Goal: Information Seeking & Learning: Check status

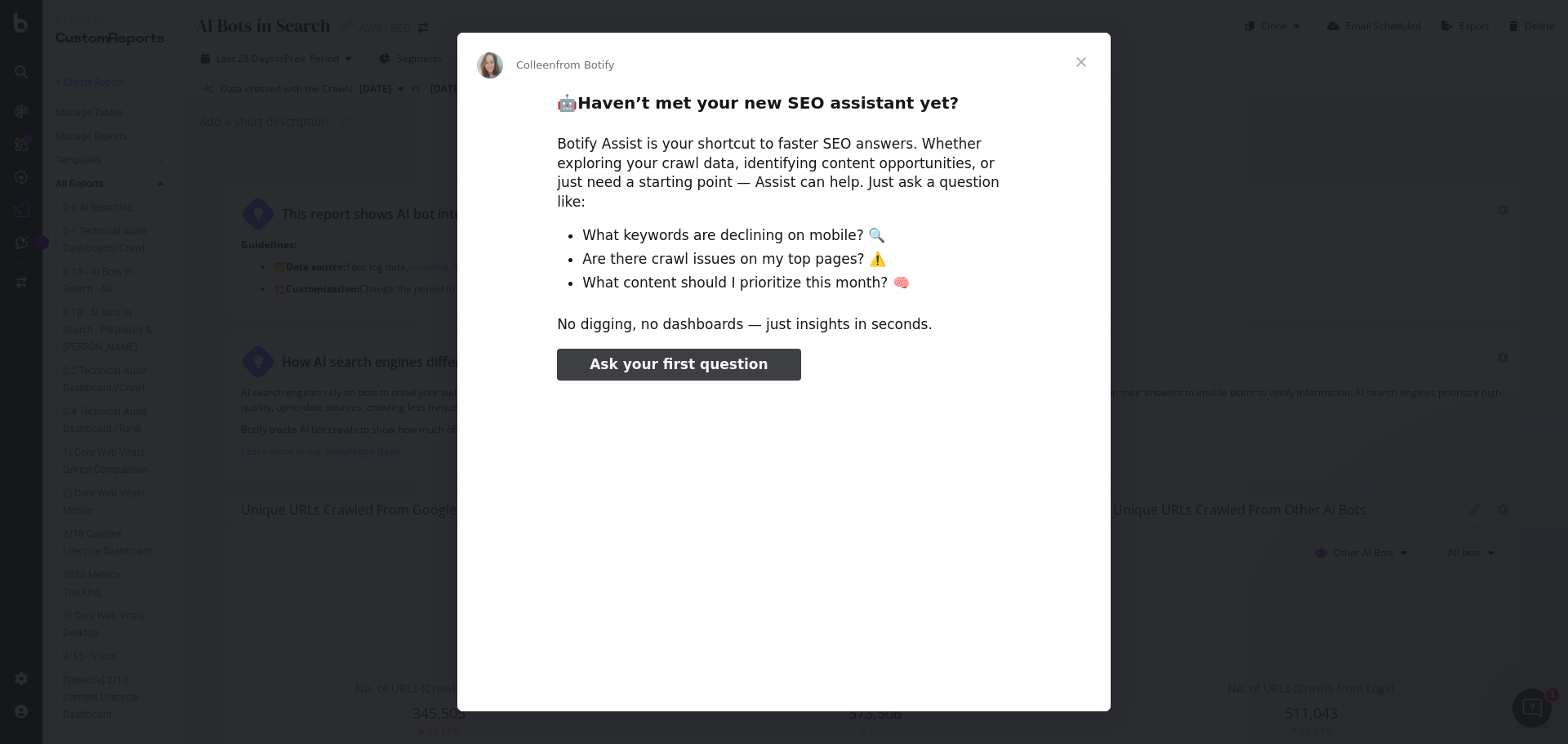
type input "184919"
click at [1079, 59] on span "Close" at bounding box center [1081, 62] width 59 height 59
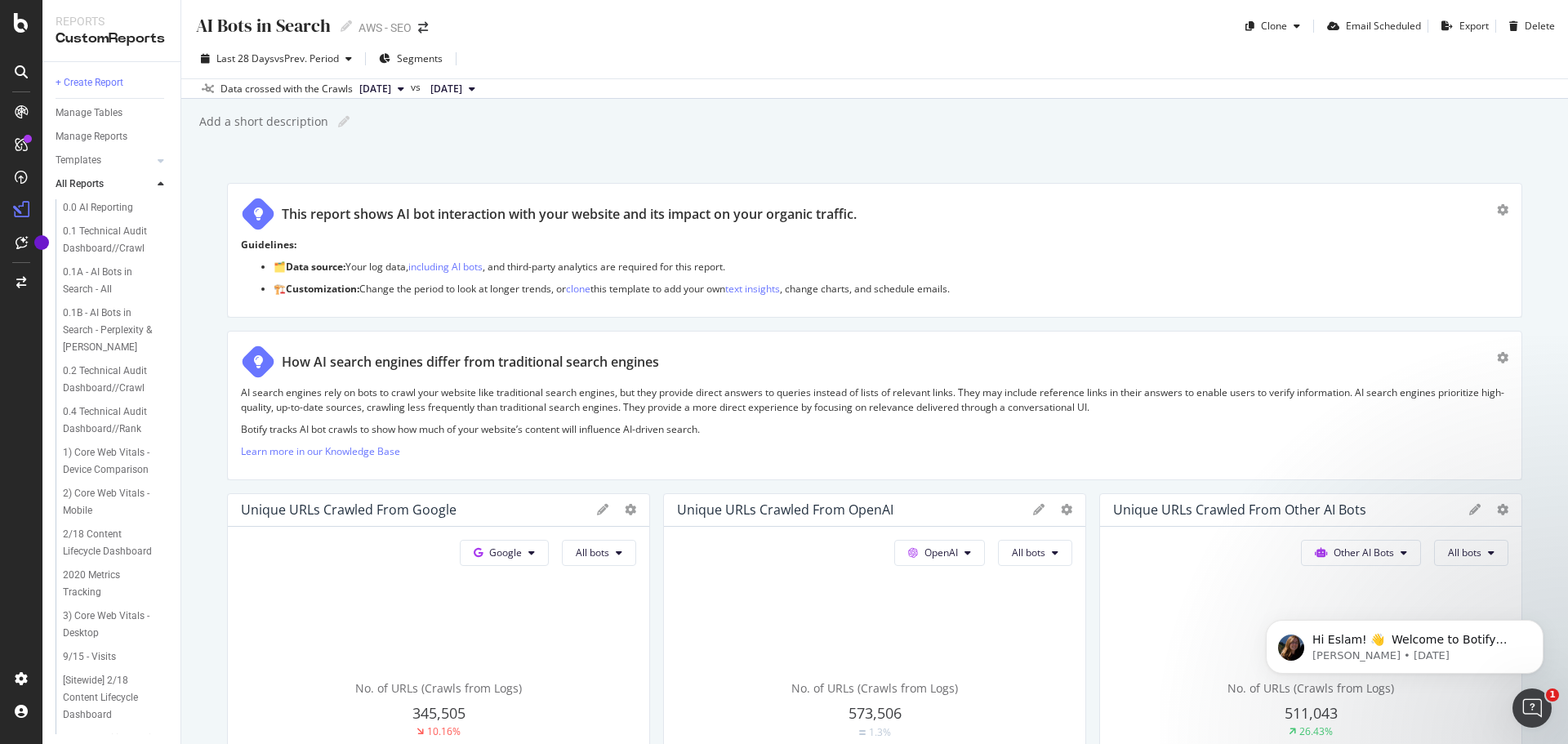
click at [482, 90] on button "[DATE]" at bounding box center [453, 89] width 58 height 20
click at [570, 202] on div "800K URLs" at bounding box center [576, 205] width 48 height 15
click at [411, 92] on button "[DATE]" at bounding box center [382, 89] width 58 height 20
click at [441, 143] on div "[DATE] 800K URLs" at bounding box center [429, 145] width 145 height 15
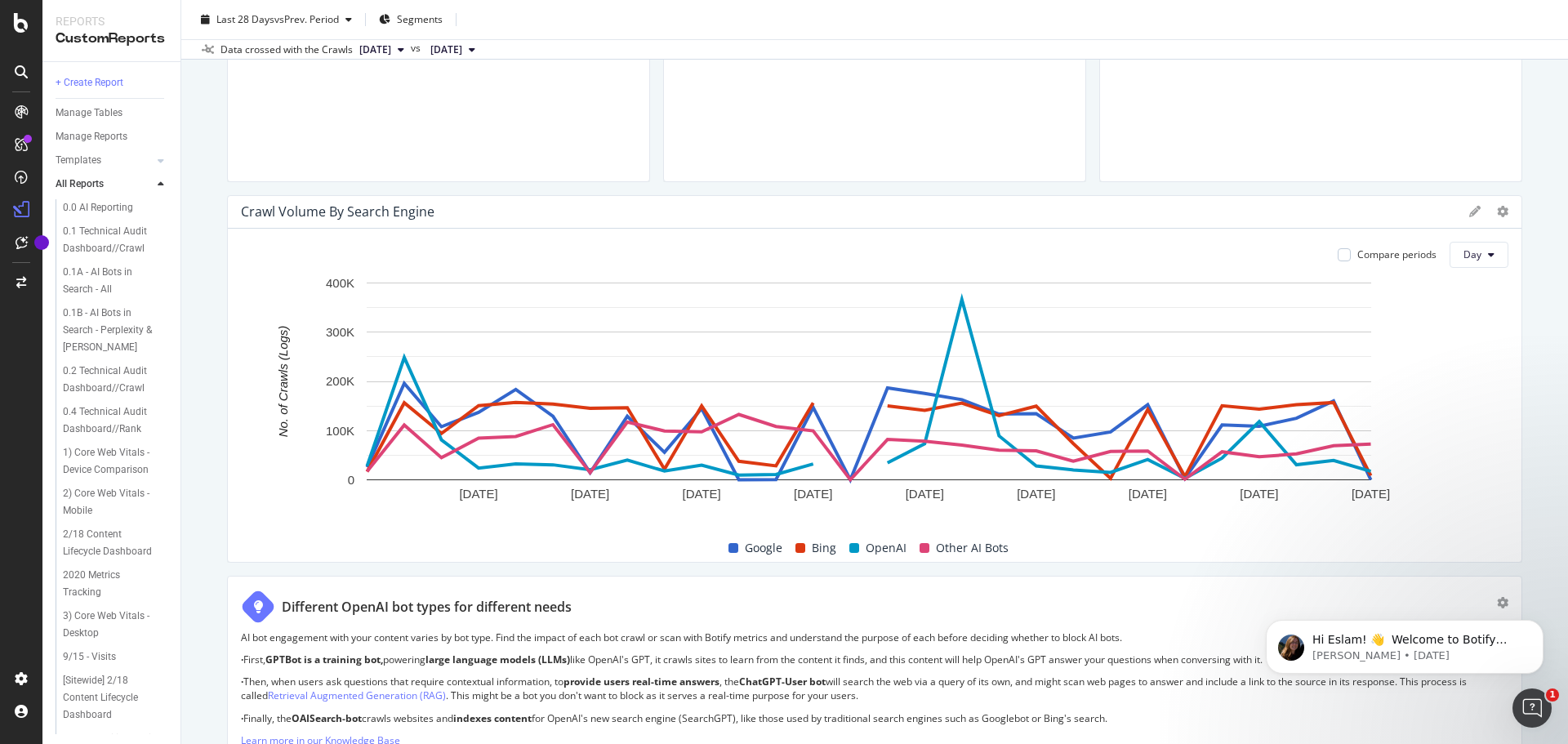
scroll to position [677, 0]
click at [1465, 261] on span "Day" at bounding box center [1473, 255] width 18 height 14
click at [1473, 318] on span "Week" at bounding box center [1467, 319] width 29 height 15
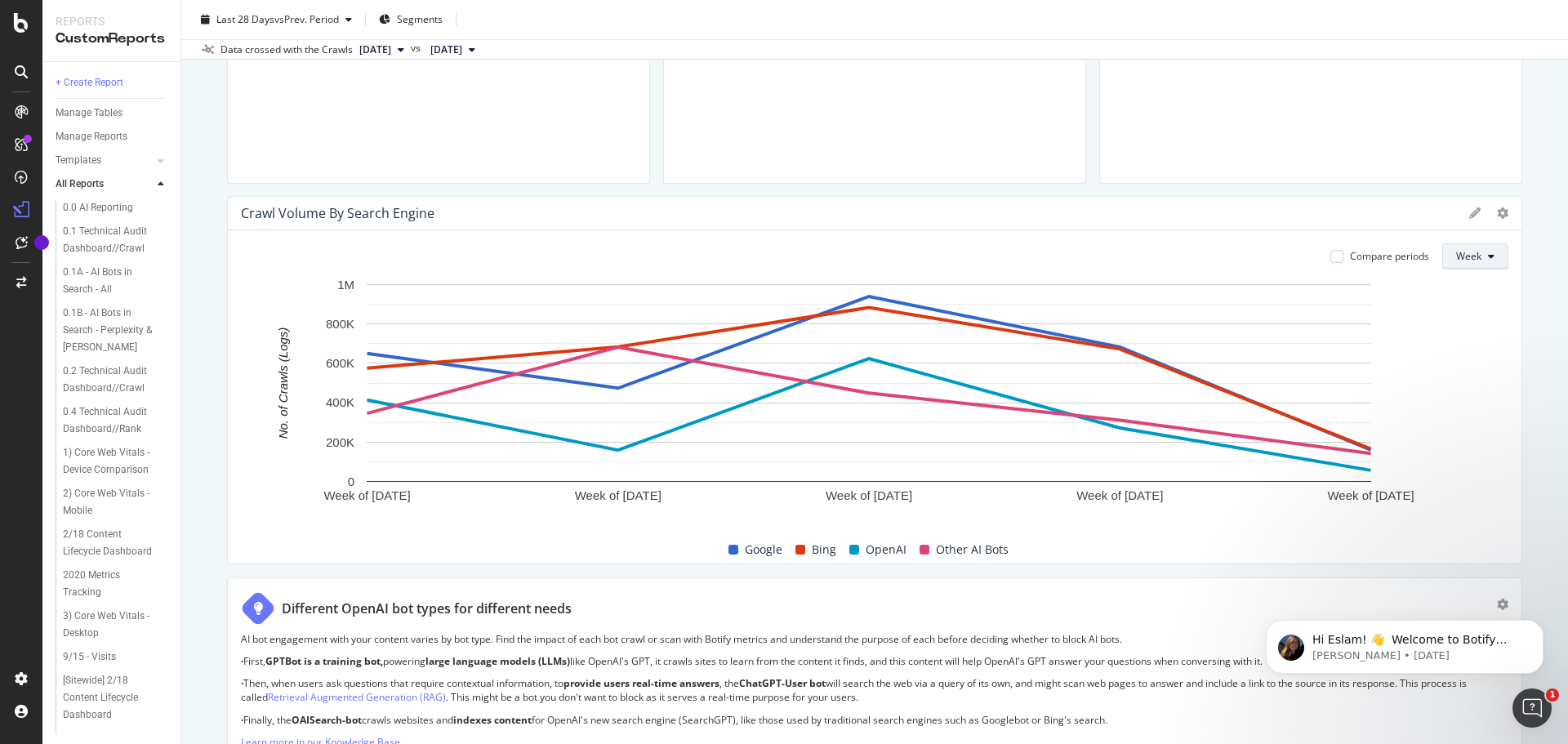
click at [1489, 252] on icon at bounding box center [1491, 256] width 6 height 10
click at [1477, 292] on div "Day" at bounding box center [1460, 289] width 56 height 24
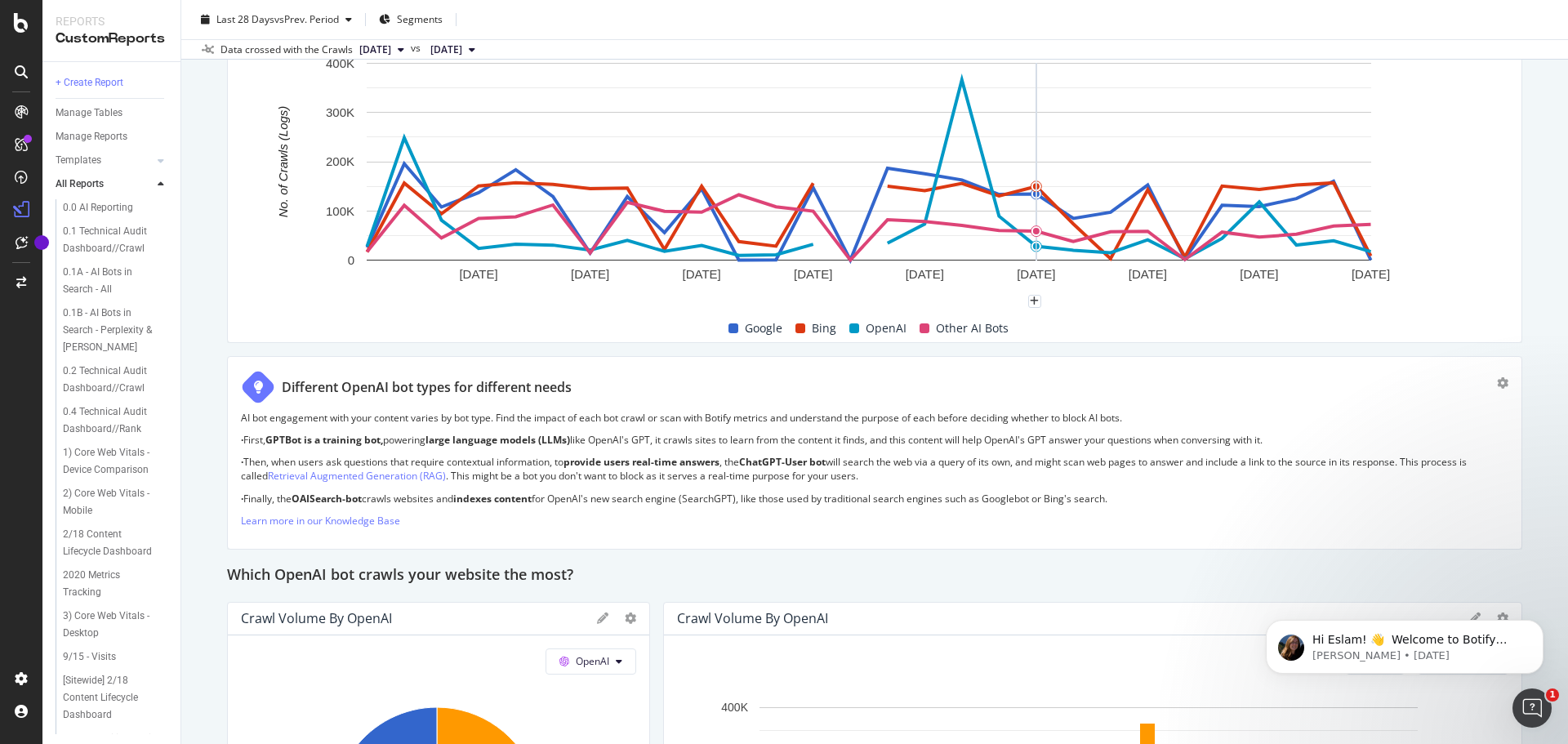
scroll to position [817, 0]
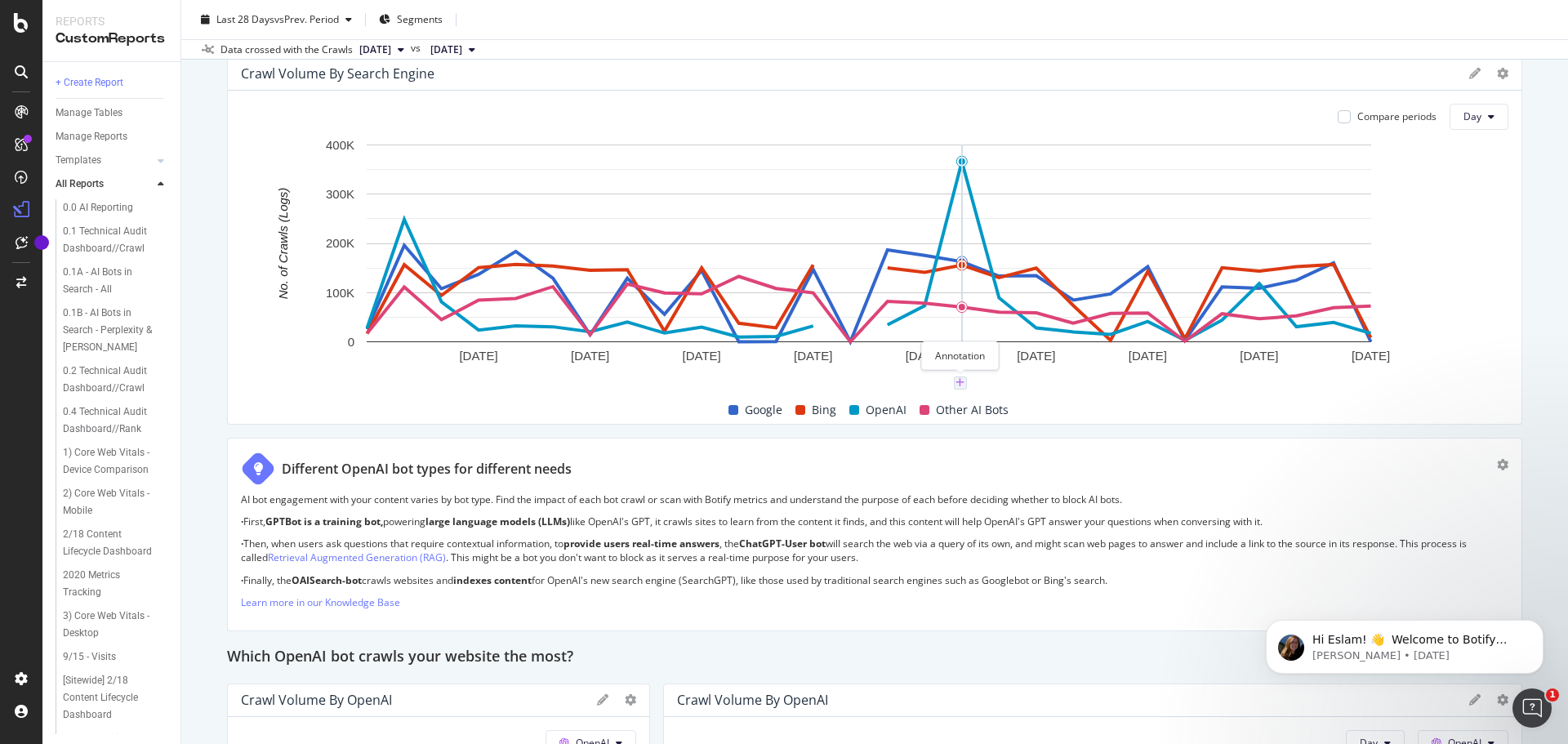
click at [960, 382] on icon "plus" at bounding box center [960, 383] width 9 height 10
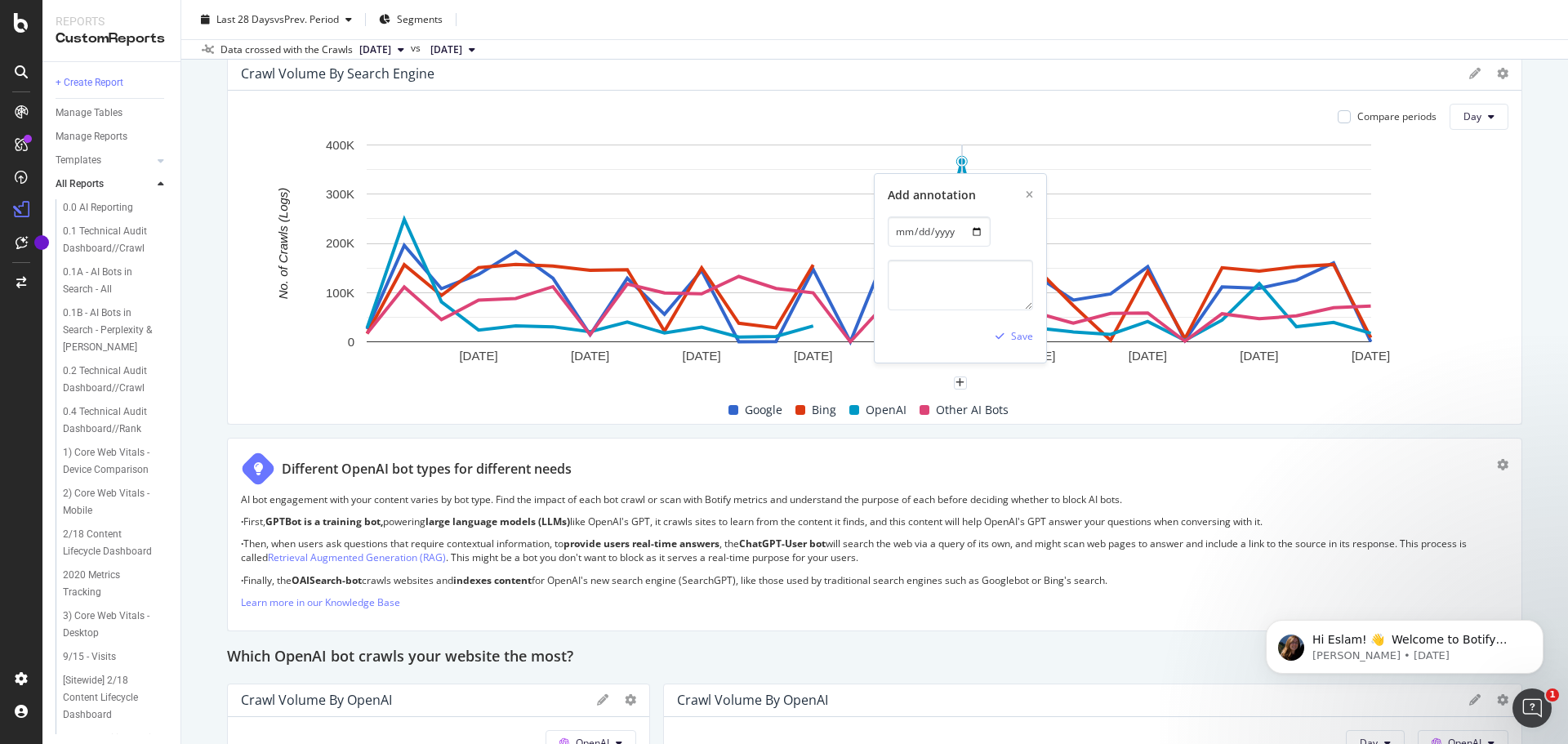
click at [1035, 193] on div "Add annotation [DATE] Save" at bounding box center [961, 268] width 171 height 189
click at [1030, 192] on icon "xmark" at bounding box center [1029, 195] width 7 height 10
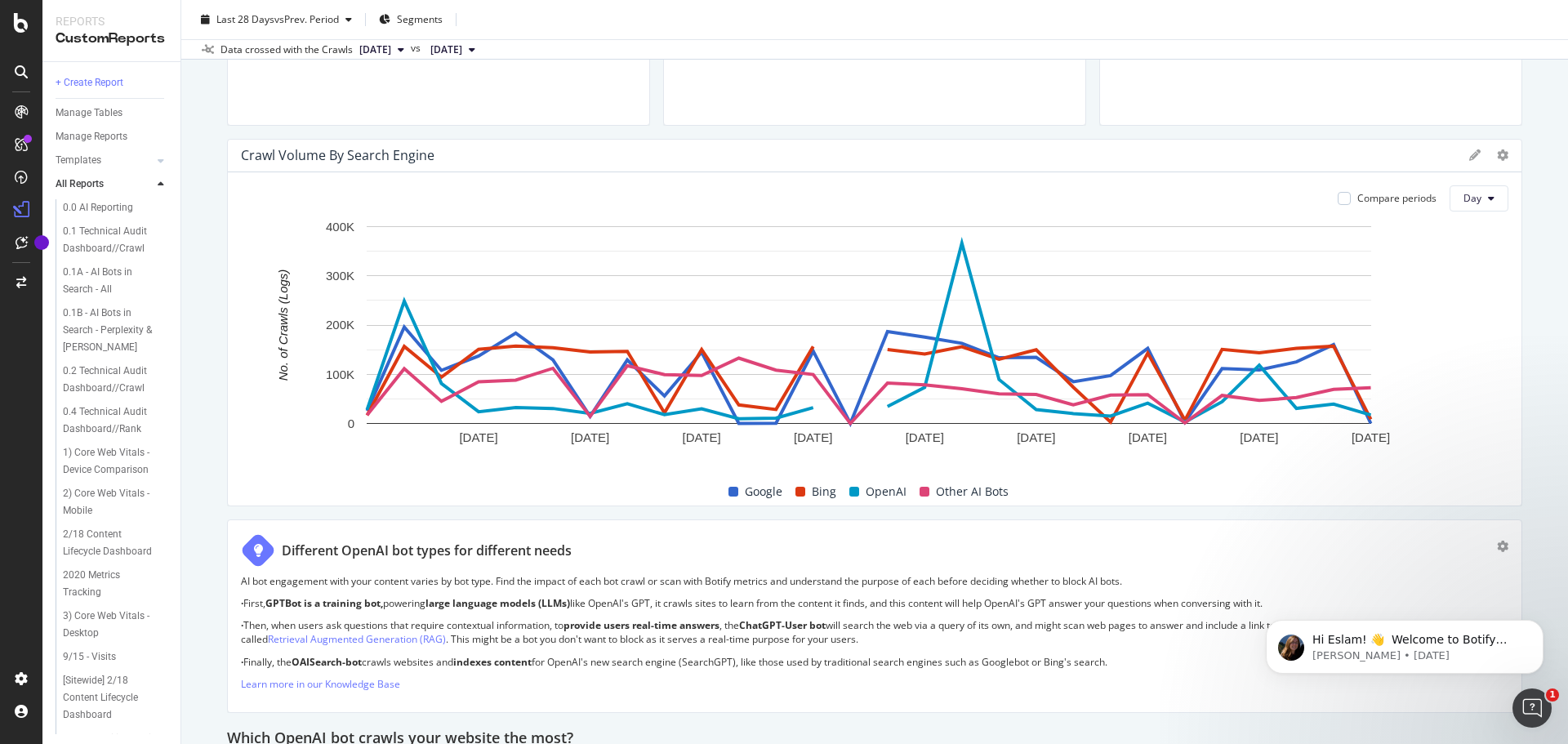
scroll to position [654, 0]
